Goal: Transaction & Acquisition: Obtain resource

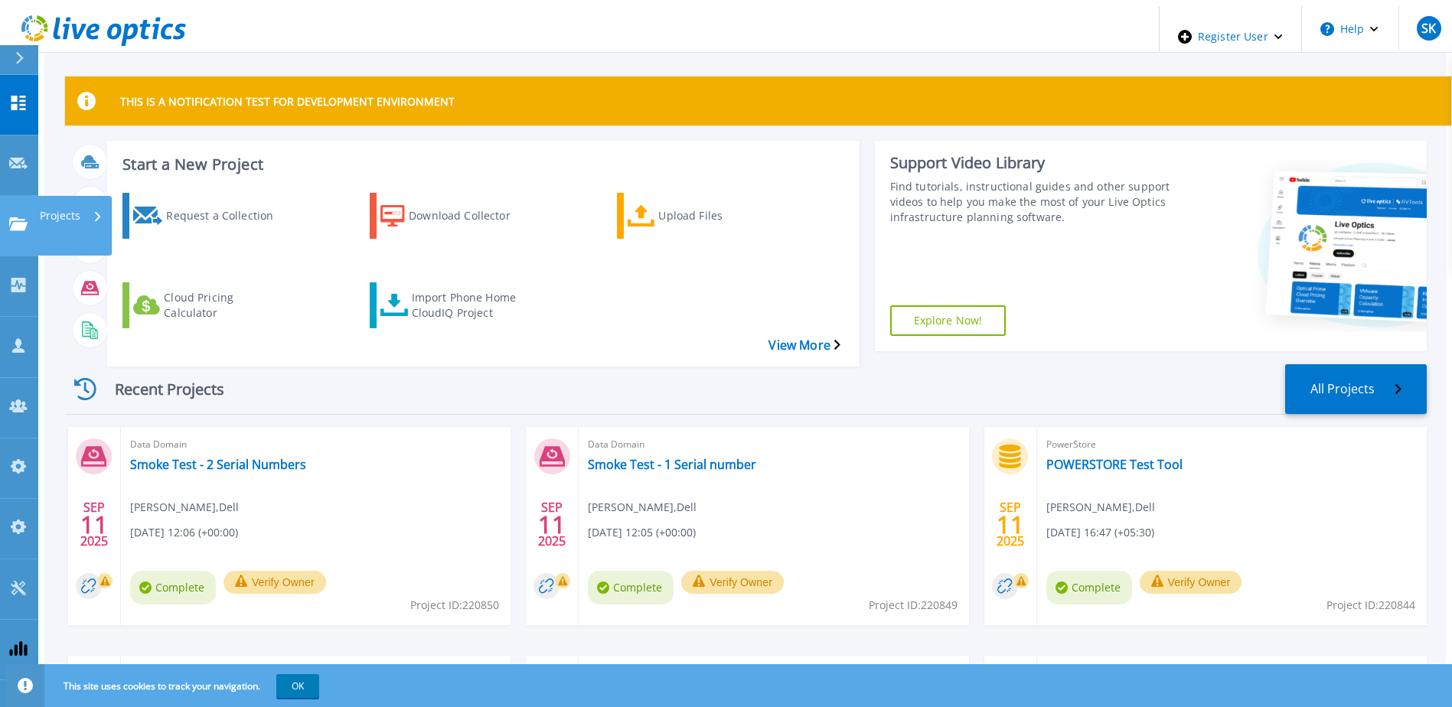
click at [9, 217] on icon at bounding box center [18, 223] width 18 height 13
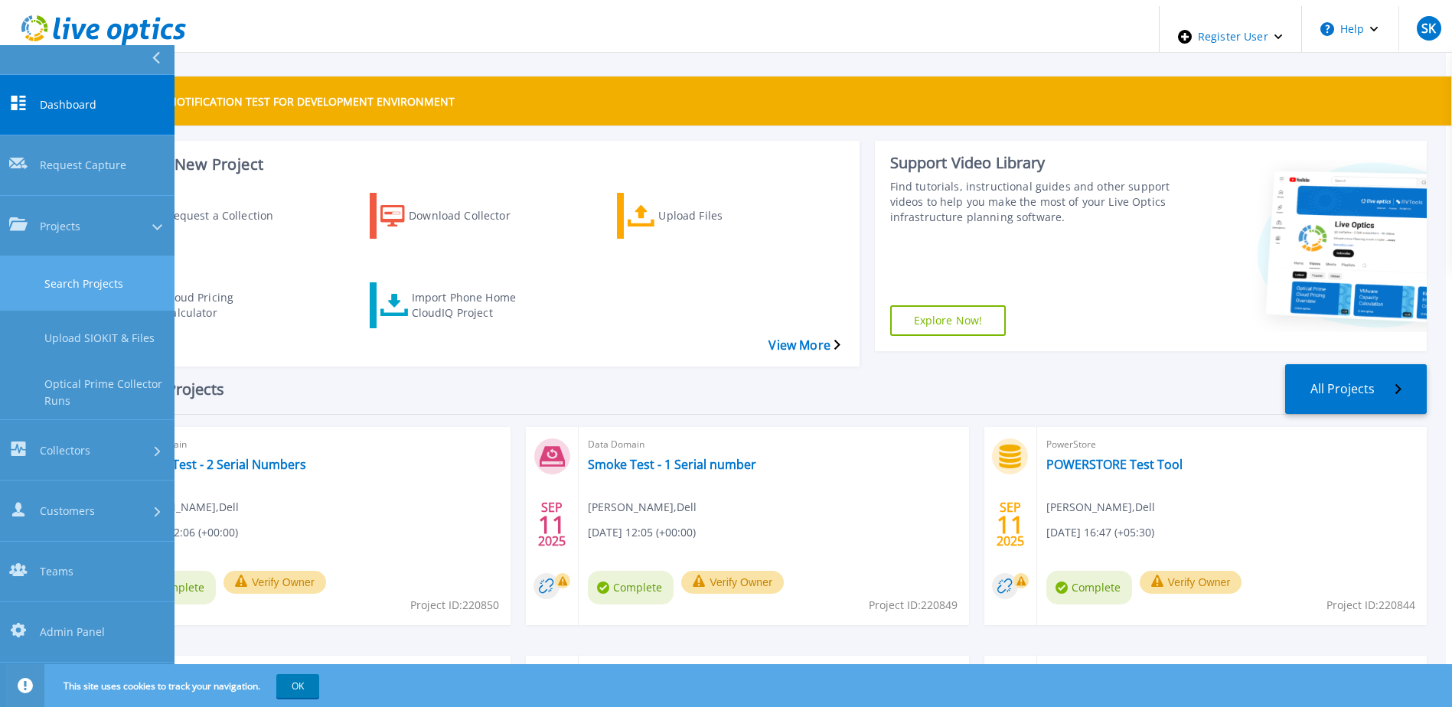
click at [63, 256] on link "Search Projects" at bounding box center [87, 283] width 175 height 54
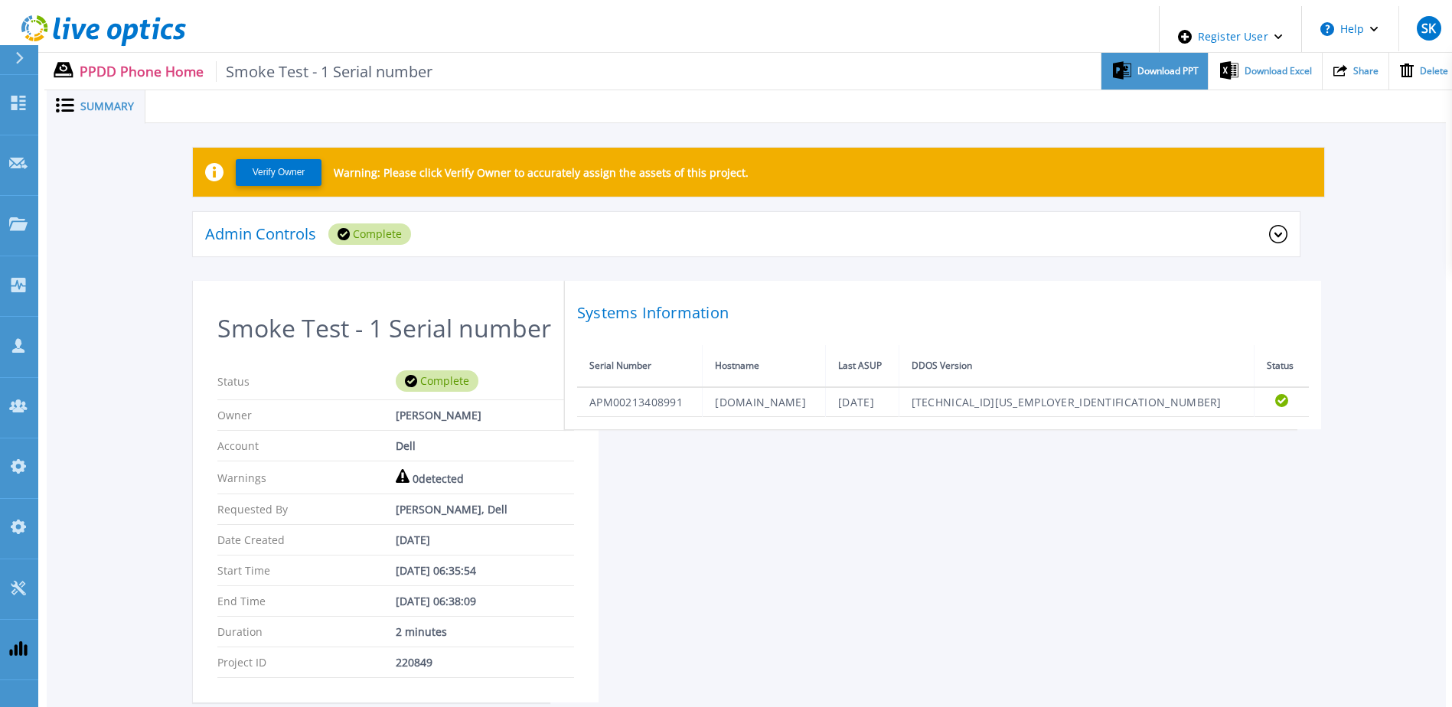
click at [1154, 67] on span "Download PPT" at bounding box center [1168, 71] width 61 height 9
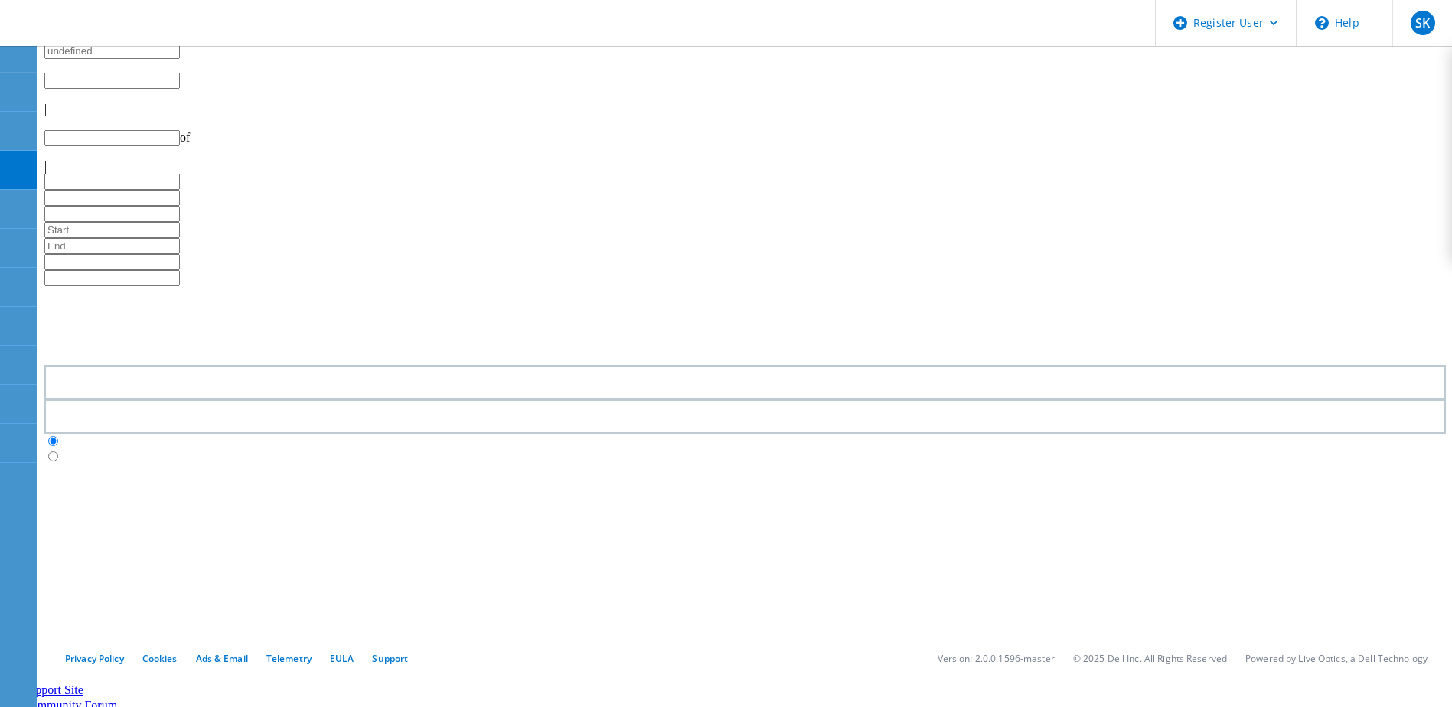
type input "1"
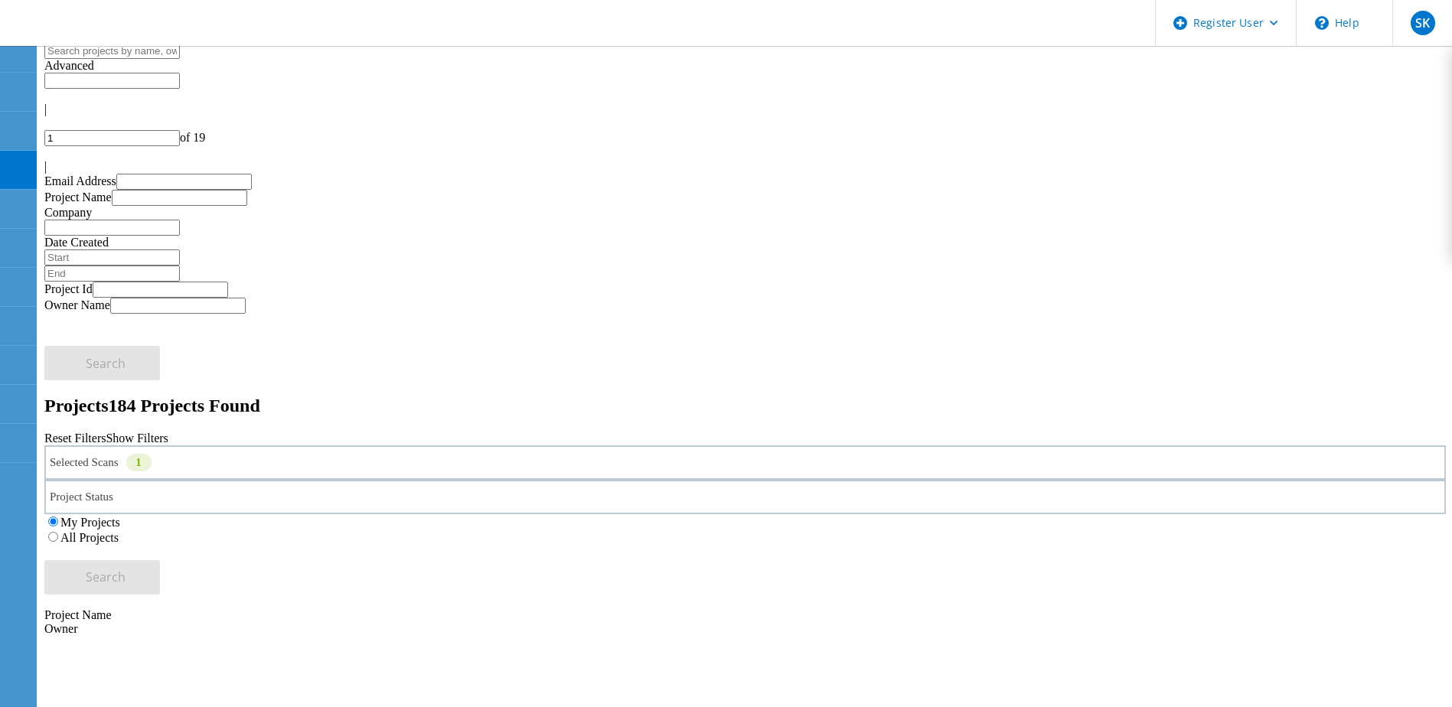
drag, startPoint x: 406, startPoint y: 208, endPoint x: 406, endPoint y: 217, distance: 8.5
click at [152, 466] on icon at bounding box center [152, 466] width 0 height 0
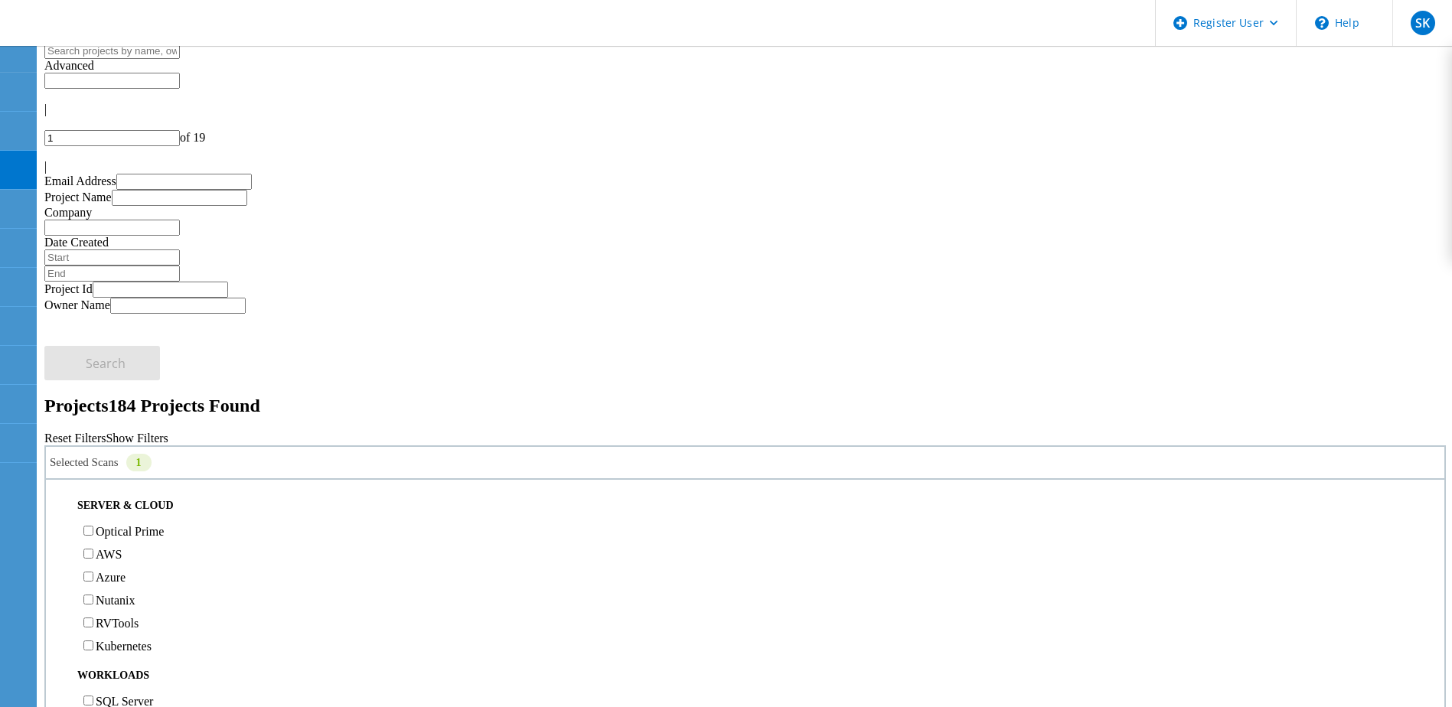
click at [472, 446] on div "Selected Scans 1 Server & Cloud Optical Prime AWS Azure Nutanix RVTools Kuberne…" at bounding box center [745, 520] width 1402 height 149
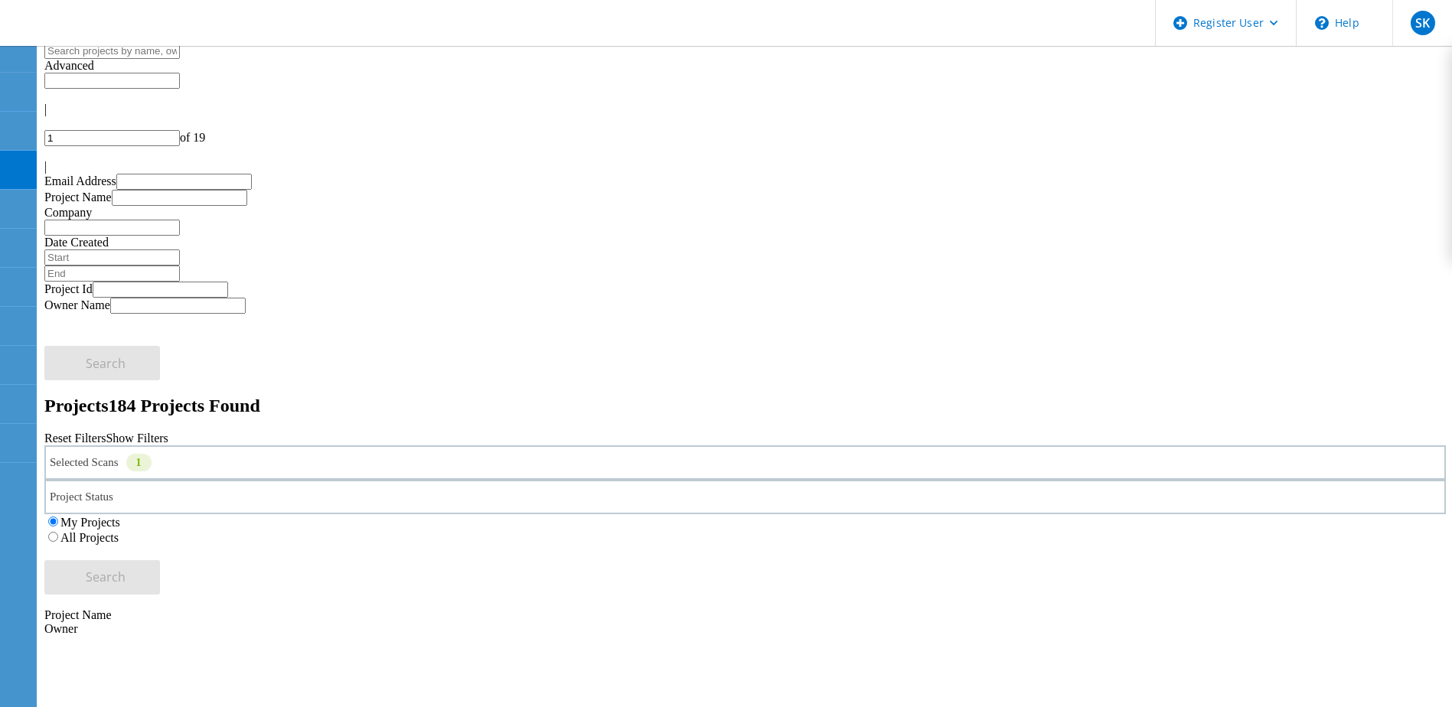
drag, startPoint x: 302, startPoint y: 204, endPoint x: 297, endPoint y: 220, distance: 17.7
click at [302, 446] on div "Selected Scans 1" at bounding box center [745, 463] width 1402 height 34
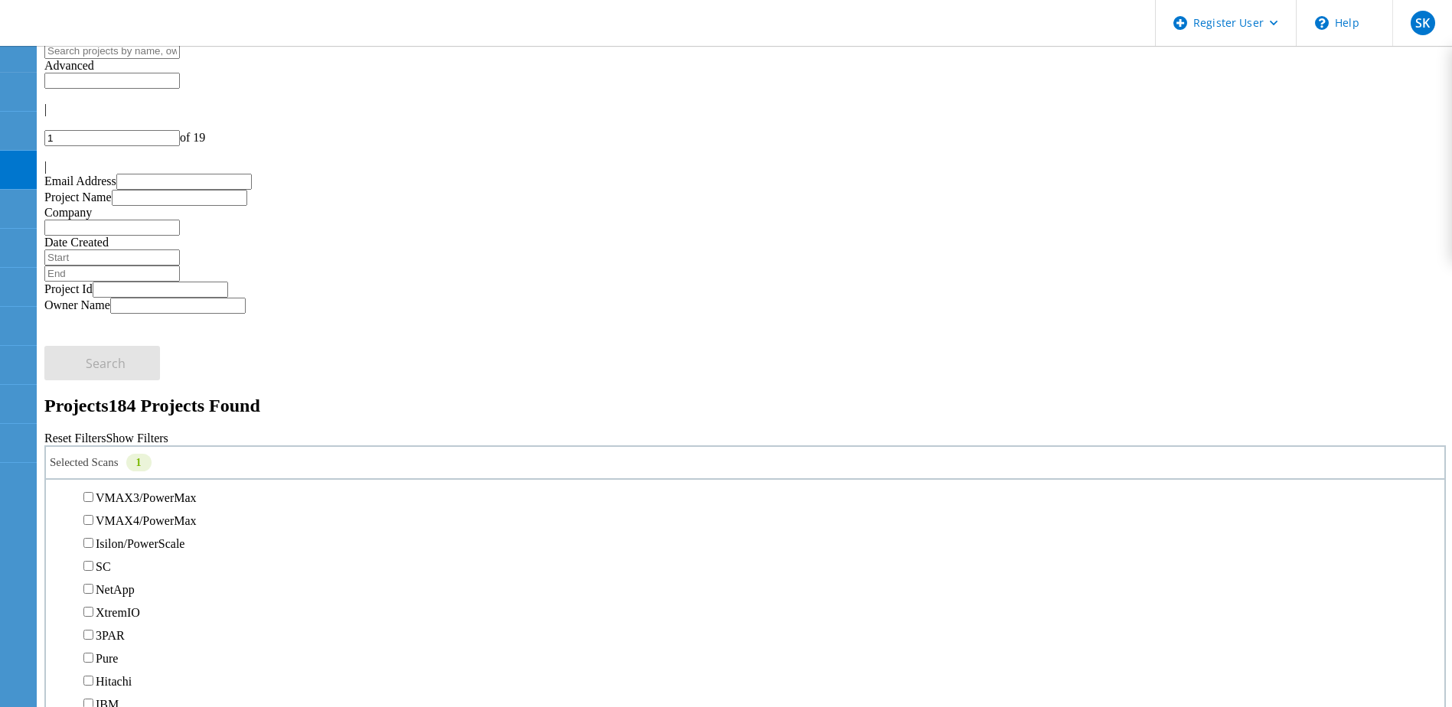
scroll to position [383, 0]
click at [120, 436] on label "PowerStore" at bounding box center [124, 442] width 57 height 13
click at [93, 437] on input "PowerStore" at bounding box center [88, 442] width 10 height 10
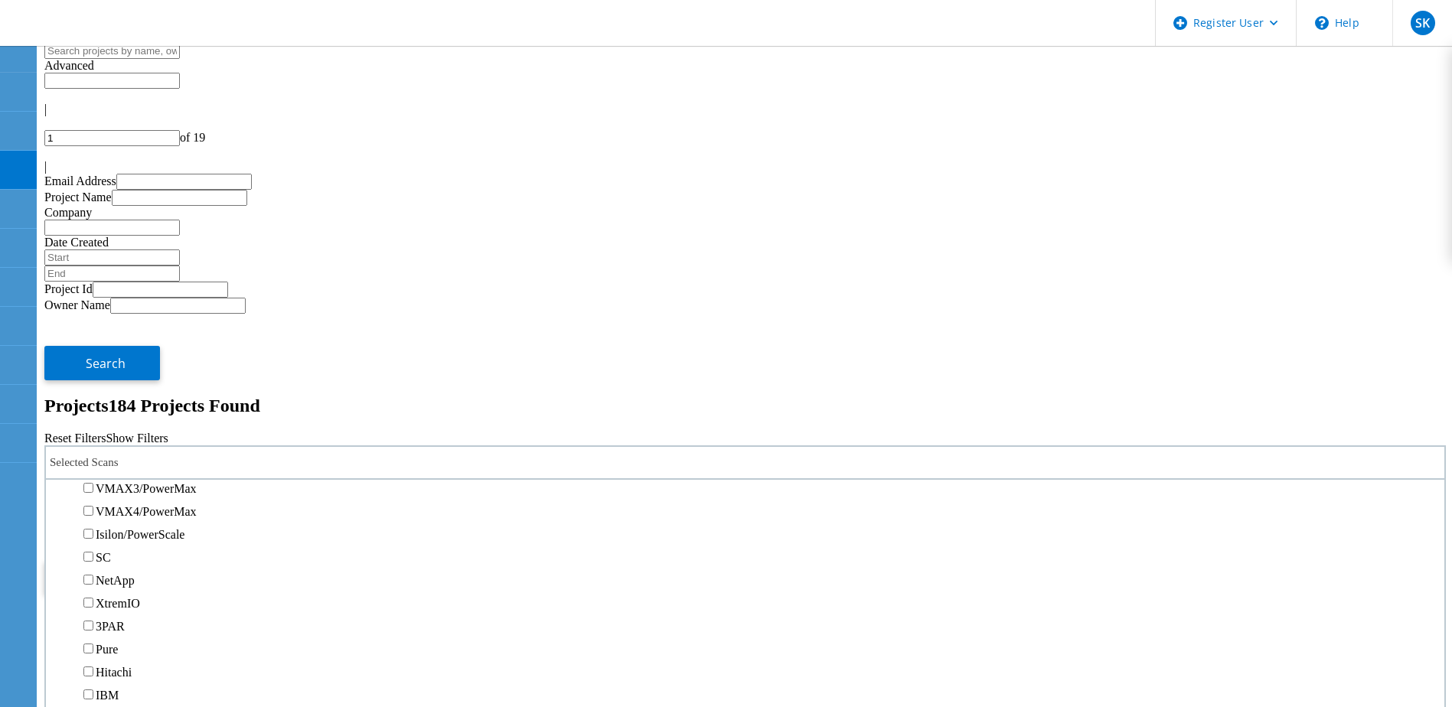
click at [122, 413] on label "Unity" at bounding box center [110, 419] width 28 height 13
click at [93, 414] on input "Unity" at bounding box center [88, 419] width 10 height 10
click at [160, 560] on button "Search" at bounding box center [102, 577] width 116 height 34
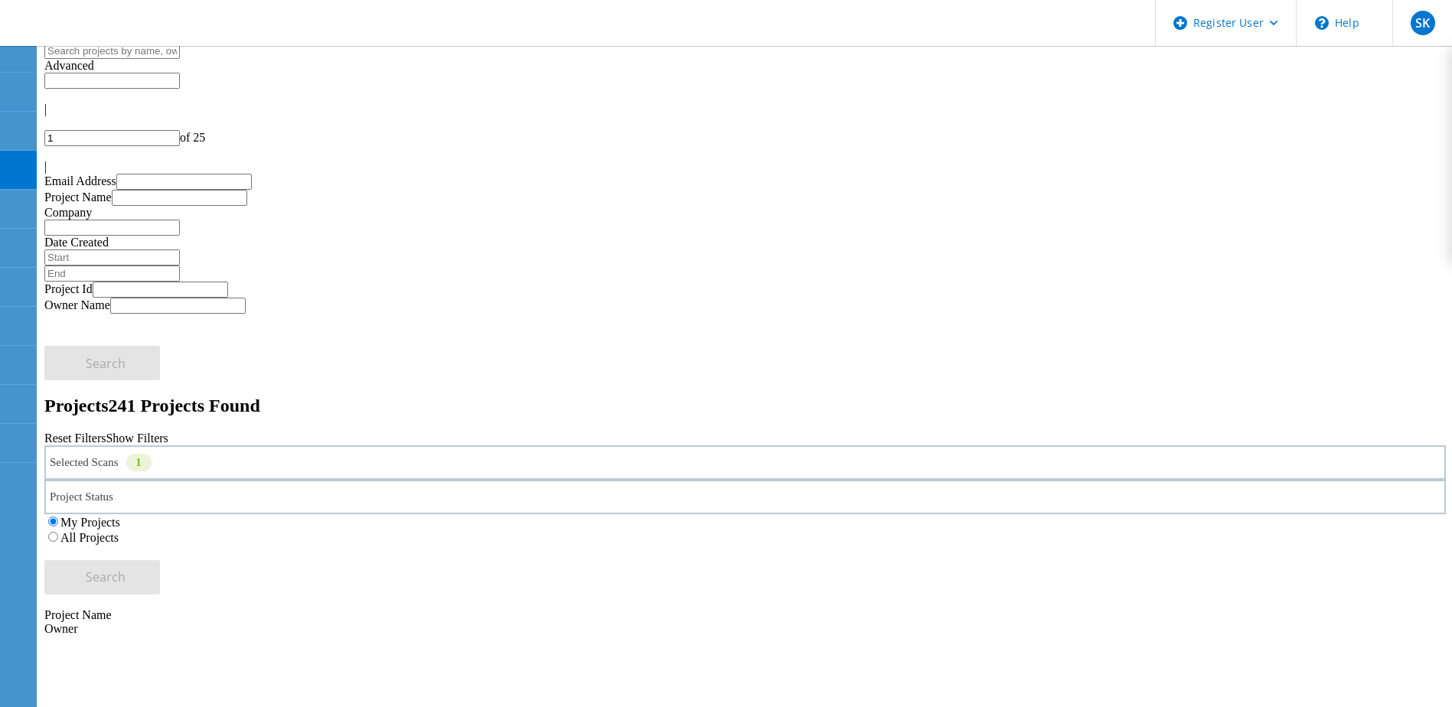
click at [329, 446] on div "Selected Scans 1" at bounding box center [745, 463] width 1402 height 34
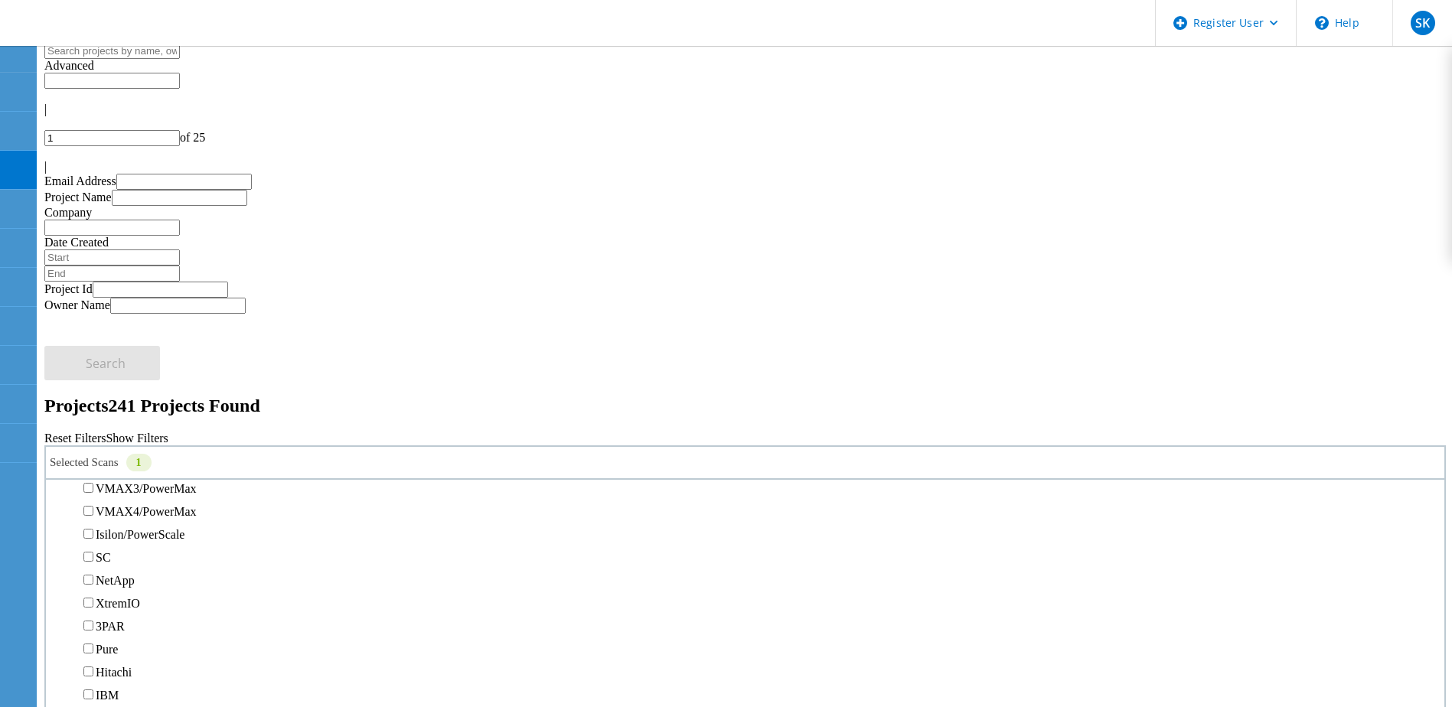
click at [123, 413] on label "Unity" at bounding box center [110, 419] width 28 height 13
click at [93, 414] on input "Unity" at bounding box center [88, 419] width 10 height 10
click at [132, 459] on label "VMAX 1 & 2" at bounding box center [130, 465] width 68 height 13
click at [93, 460] on input "VMAX 1 & 2" at bounding box center [88, 465] width 10 height 10
click at [126, 569] on span "Search" at bounding box center [106, 577] width 40 height 17
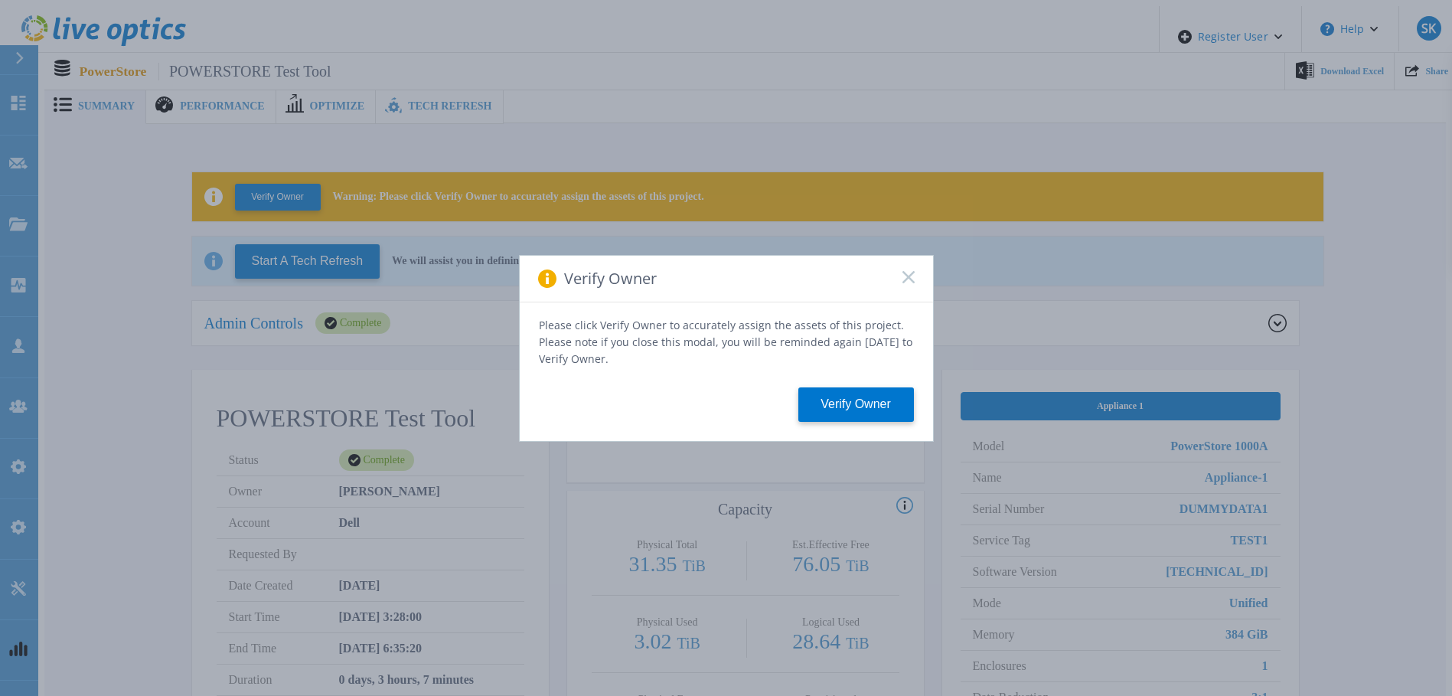
click at [904, 279] on rect at bounding box center [908, 276] width 13 height 13
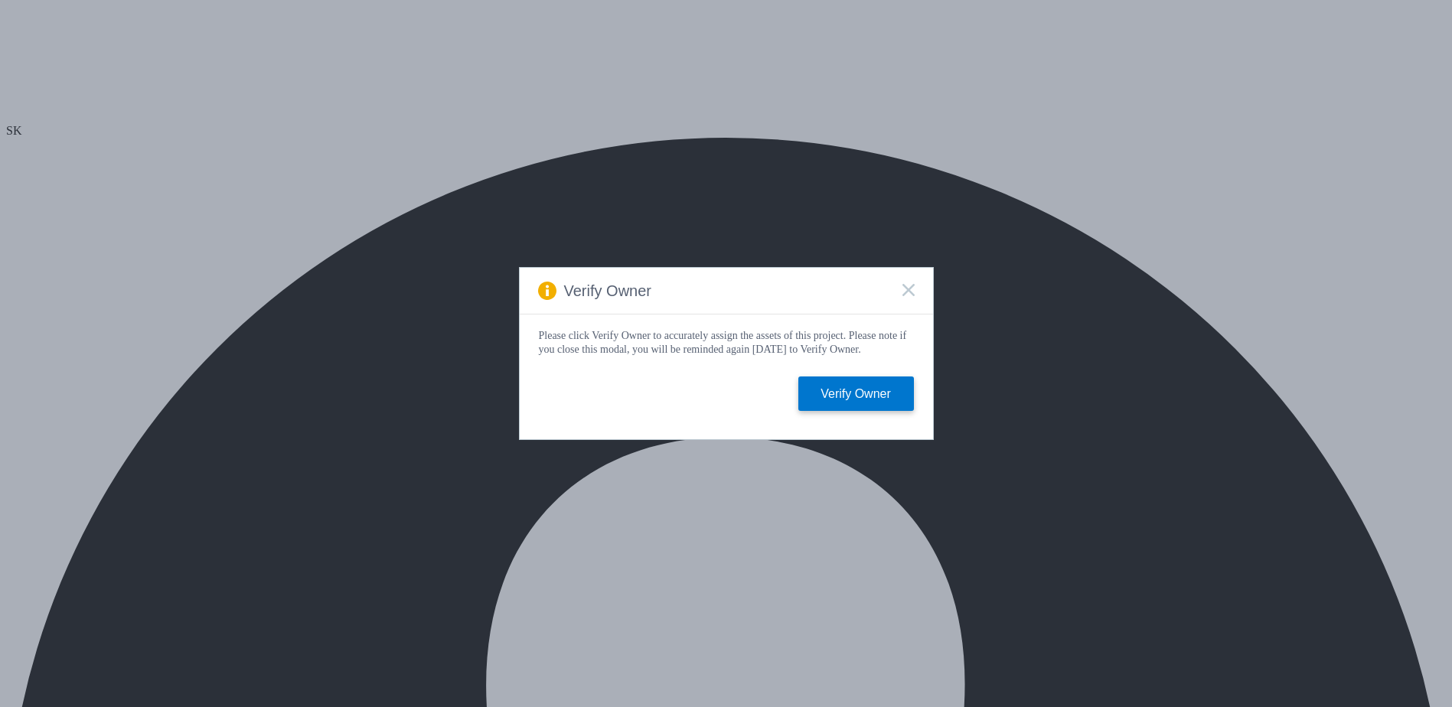
click at [905, 287] on icon at bounding box center [909, 290] width 12 height 12
